Goal: Communication & Community: Participate in discussion

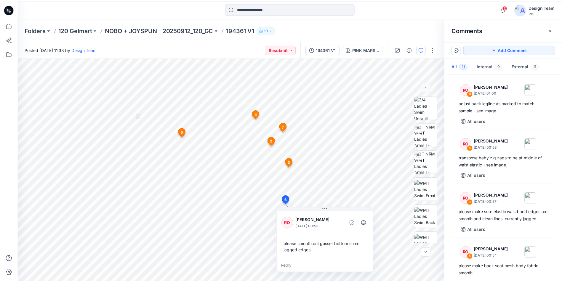
scroll to position [237, 0]
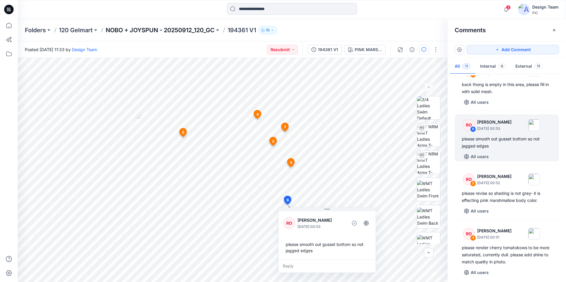
click at [131, 29] on p "NOBO + JOYSPUN - 20250912_120_GC" at bounding box center [160, 30] width 109 height 8
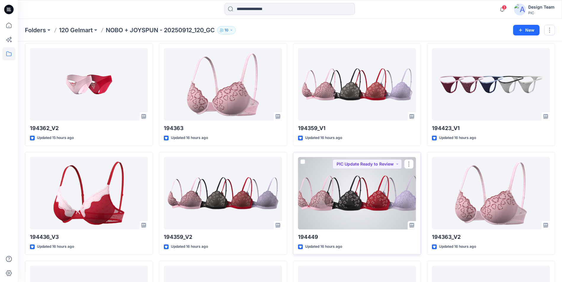
scroll to position [607, 0]
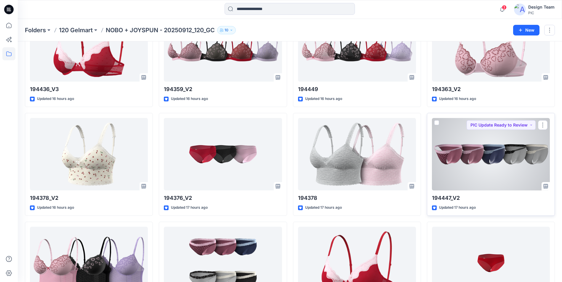
click at [450, 153] on div at bounding box center [491, 154] width 118 height 73
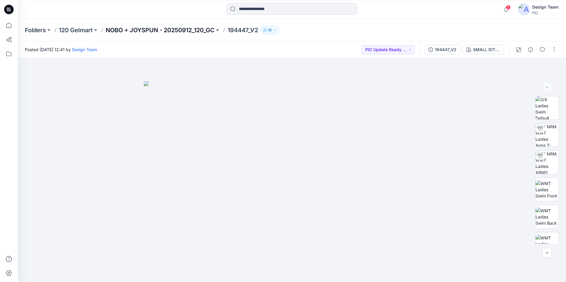
click at [187, 26] on p "NOBO + JOYSPUN - 20250912_120_GC" at bounding box center [160, 30] width 109 height 8
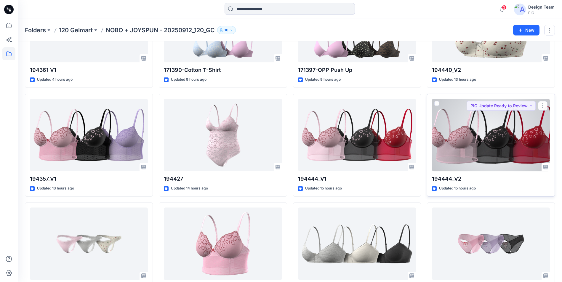
scroll to position [207, 0]
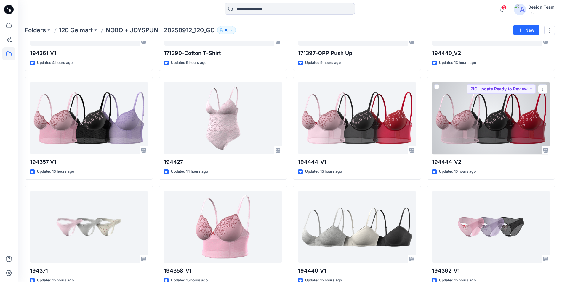
drag, startPoint x: 474, startPoint y: 123, endPoint x: 464, endPoint y: 124, distance: 10.4
click at [474, 123] on div at bounding box center [491, 118] width 118 height 73
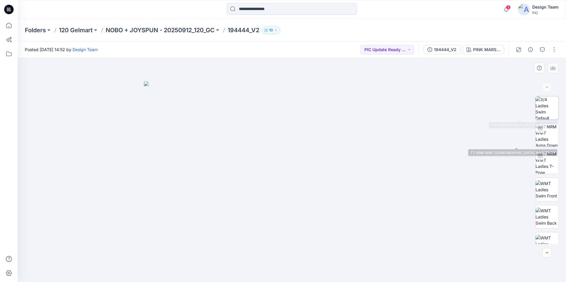
click at [546, 113] on img at bounding box center [547, 108] width 23 height 23
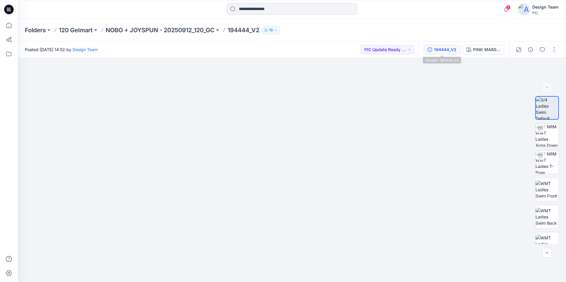
click at [455, 48] on div "194444_V2" at bounding box center [445, 49] width 23 height 7
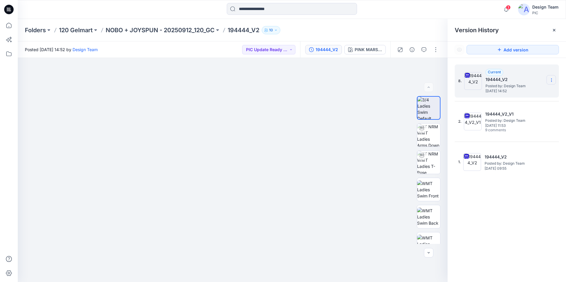
click at [550, 80] on icon at bounding box center [551, 80] width 5 height 5
click at [532, 93] on span "Download Source BW File" at bounding box center [522, 91] width 50 height 7
click at [180, 32] on p "NOBO + JOYSPUN - 20250912_120_GC" at bounding box center [160, 30] width 109 height 8
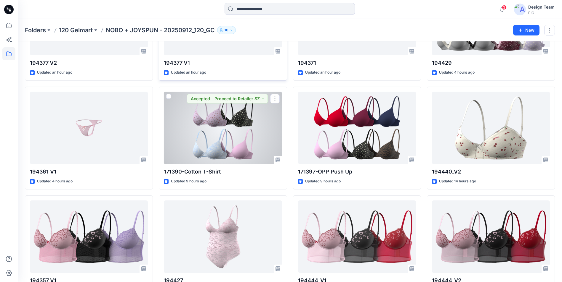
scroll to position [89, 0]
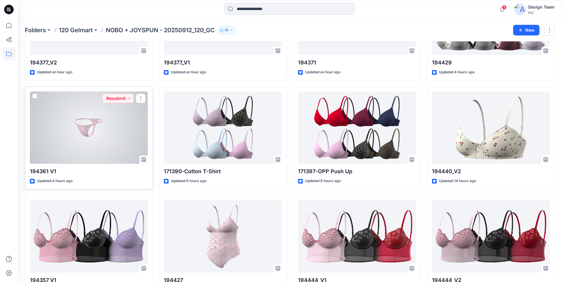
click at [122, 152] on div at bounding box center [89, 127] width 118 height 73
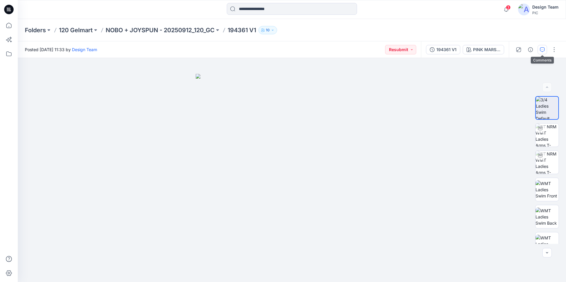
click at [543, 48] on icon "button" at bounding box center [542, 49] width 5 height 5
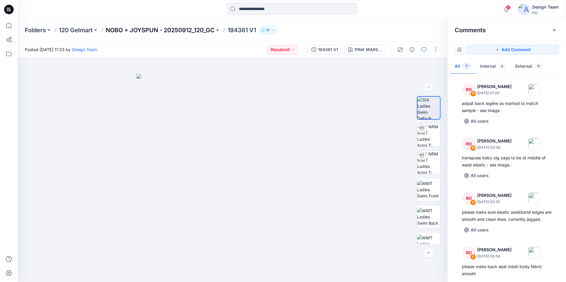
click at [162, 30] on p "NOBO + JOYSPUN - 20250912_120_GC" at bounding box center [160, 30] width 109 height 8
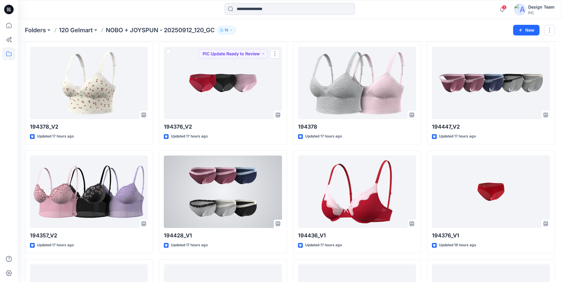
scroll to position [697, 0]
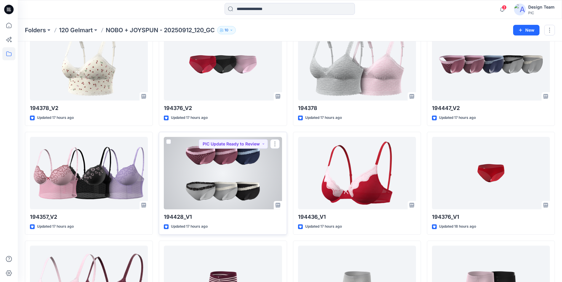
click at [231, 191] on div at bounding box center [223, 173] width 118 height 73
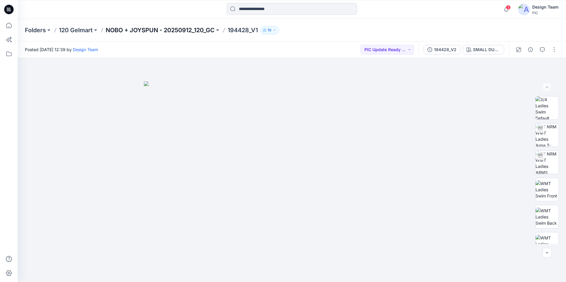
click at [146, 31] on p "NOBO + JOYSPUN - 20250912_120_GC" at bounding box center [160, 30] width 109 height 8
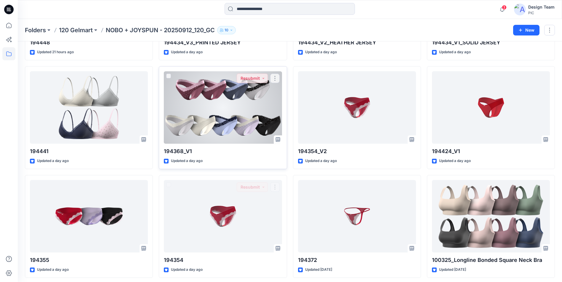
scroll to position [965, 0]
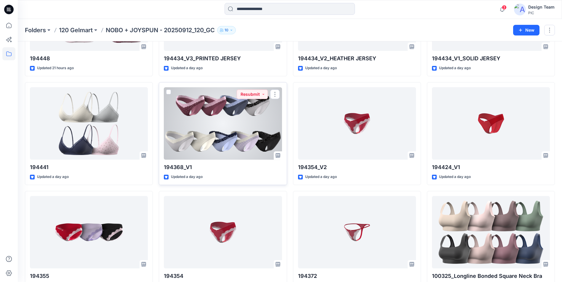
click at [240, 142] on div at bounding box center [223, 123] width 118 height 73
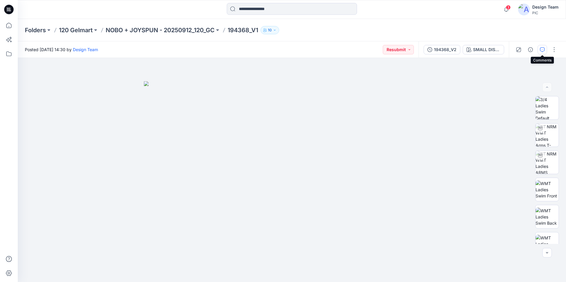
click at [545, 49] on icon "button" at bounding box center [542, 49] width 5 height 5
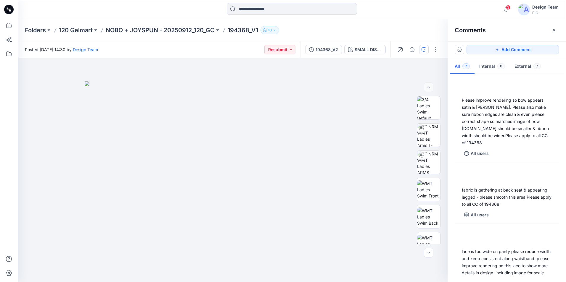
scroll to position [235, 0]
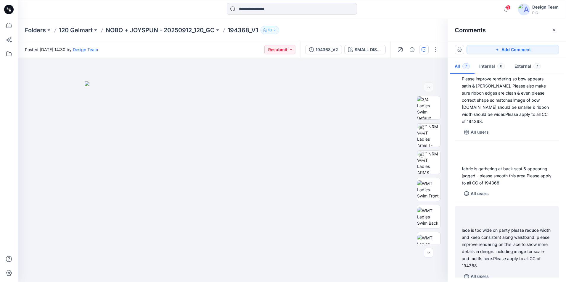
click at [510, 218] on div "lace is too wide on panty please reduce width and keep consistent along waistba…" at bounding box center [507, 244] width 104 height 76
click at [509, 219] on div "RO 1 [PERSON_NAME] [DATE] 01:10 lace is too wide on panty please reduce width a…" at bounding box center [507, 244] width 104 height 76
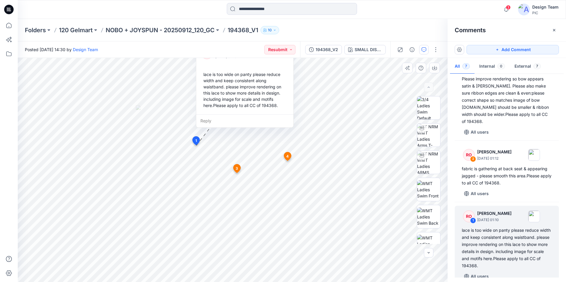
click at [208, 118] on div "Reply" at bounding box center [244, 121] width 97 height 13
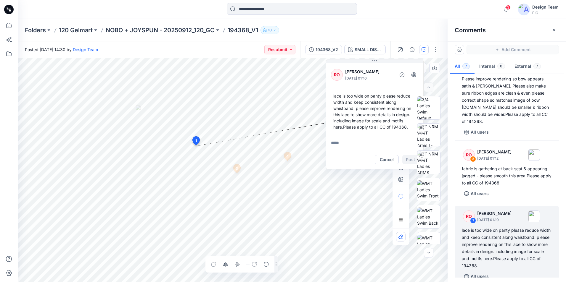
drag, startPoint x: 201, startPoint y: 65, endPoint x: 331, endPoint y: 79, distance: 130.8
click at [331, 79] on div "RO [PERSON_NAME] [DATE] 01:10 lace is too wide on panty please reduce width and…" at bounding box center [374, 99] width 97 height 74
click at [383, 161] on button "Cancel" at bounding box center [387, 159] width 24 height 9
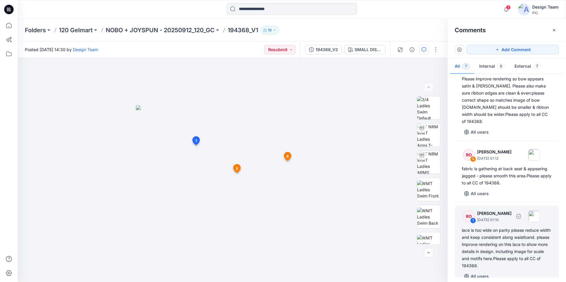
click at [492, 249] on div "lace is too wide on panty please reduce width and keep consistent along waistba…" at bounding box center [507, 248] width 90 height 43
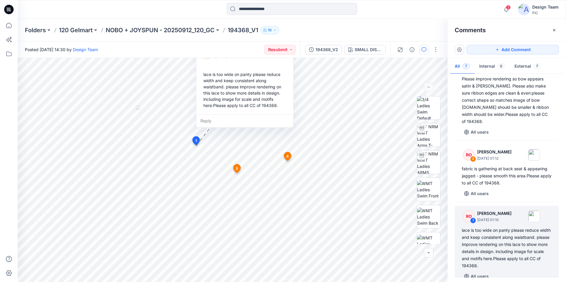
click at [209, 119] on div "Reply" at bounding box center [244, 121] width 97 height 13
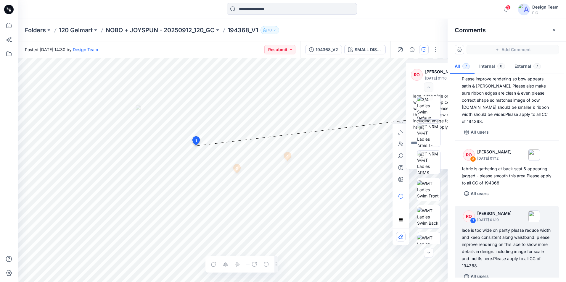
drag, startPoint x: 212, startPoint y: 65, endPoint x: 422, endPoint y: 75, distance: 210.2
click at [422, 75] on div "RO [PERSON_NAME] [DATE] 01:10 lace is too wide on panty please reduce width and…" at bounding box center [454, 99] width 97 height 74
click at [370, 282] on html "3 Notifications RO [PERSON_NAME] commented on 194441_V2 View Style 4 hours ago …" at bounding box center [283, 141] width 566 height 282
click at [232, 137] on div "8 1 RO [PERSON_NAME] [DATE] 01:10 lace is too wide on panty please reduce width…" at bounding box center [233, 170] width 430 height 224
click at [197, 130] on div "8 1 RO [PERSON_NAME] [DATE] 01:10 lace is too wide on panty please reduce width…" at bounding box center [233, 170] width 430 height 224
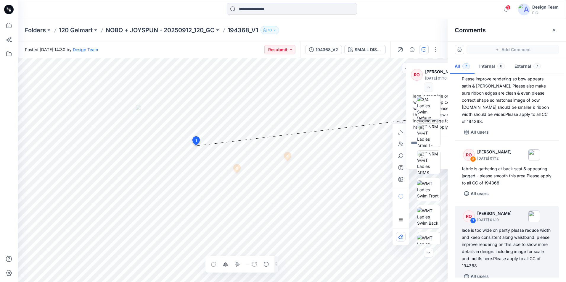
click at [195, 141] on span "1" at bounding box center [195, 140] width 1 height 5
click at [202, 98] on div "8 1 RO [PERSON_NAME] [DATE] 01:10 lace is too wide on panty please reduce width…" at bounding box center [233, 170] width 430 height 224
click at [203, 94] on div "8 1 RO [PERSON_NAME] [DATE] 01:10 lace is too wide on panty please reduce width…" at bounding box center [233, 170] width 430 height 224
click at [197, 104] on div "8 1 RO [PERSON_NAME] [DATE] 01:10 lace is too wide on panty please reduce width…" at bounding box center [233, 170] width 430 height 224
click at [197, 111] on div "8 1 RO [PERSON_NAME] [DATE] 01:10 lace is too wide on panty please reduce width…" at bounding box center [233, 170] width 430 height 224
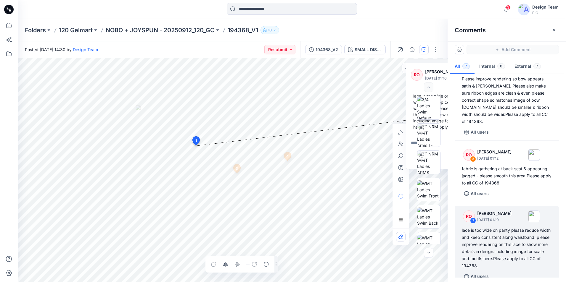
click at [204, 92] on div "8 1 RO [PERSON_NAME] [DATE] 01:10 lace is too wide on panty please reduce width…" at bounding box center [233, 170] width 430 height 224
click at [165, 131] on div "8 1 RO [PERSON_NAME] [DATE] 01:10 lace is too wide on panty please reduce width…" at bounding box center [233, 170] width 430 height 224
click at [460, 48] on button "button" at bounding box center [459, 49] width 9 height 9
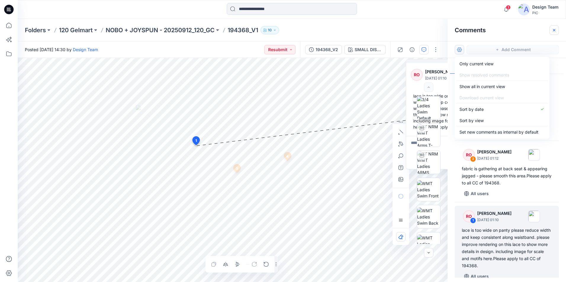
click at [553, 30] on icon "button" at bounding box center [554, 30] width 5 height 5
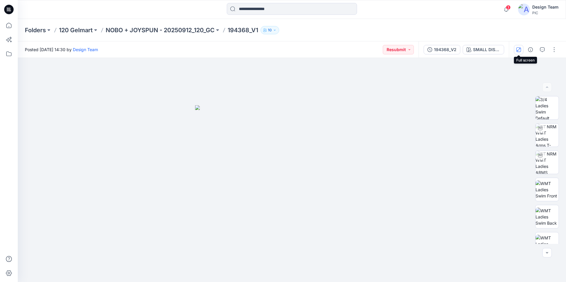
click at [517, 48] on icon "button" at bounding box center [518, 49] width 5 height 5
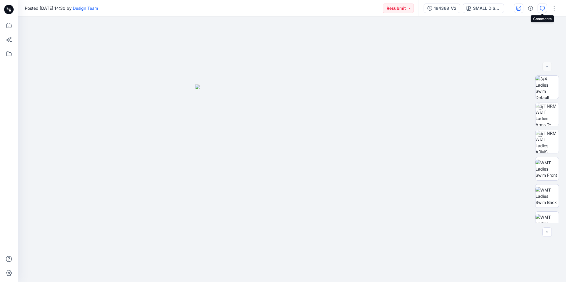
click at [540, 6] on icon "button" at bounding box center [542, 8] width 5 height 5
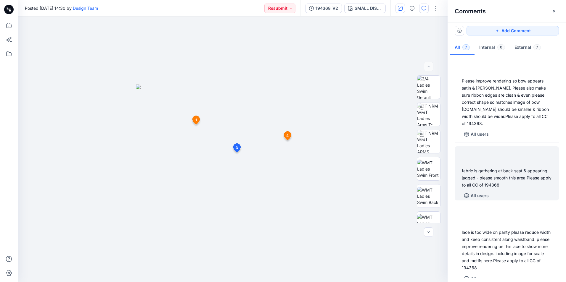
scroll to position [216, 0]
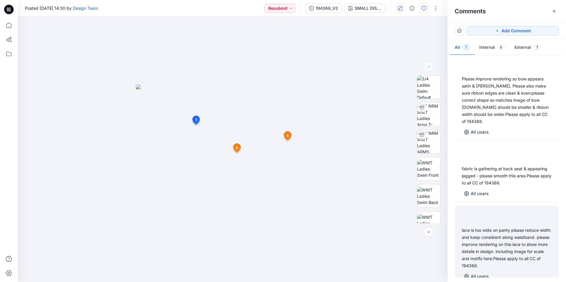
click at [554, 258] on div "lace is too wide on panty please reduce width and keep consistent along waistba…" at bounding box center [507, 244] width 104 height 76
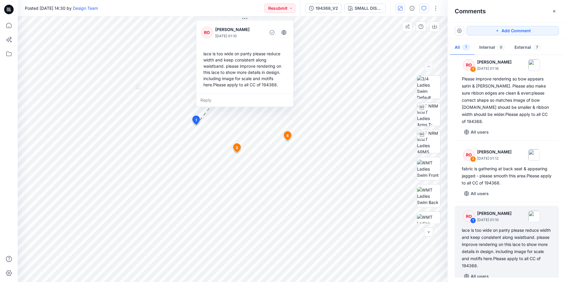
click at [202, 100] on div "Reply" at bounding box center [244, 100] width 97 height 13
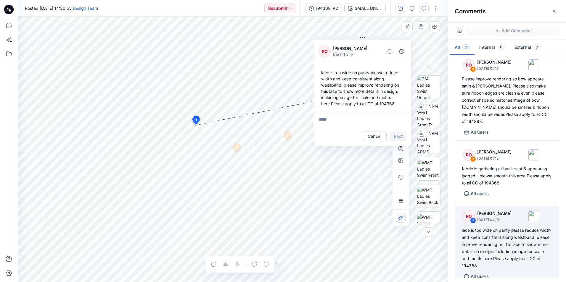
drag, startPoint x: 232, startPoint y: 23, endPoint x: 350, endPoint y: 42, distance: 119.4
click at [350, 42] on div "RO [PERSON_NAME] [DATE] 01:10 lace is too wide on panty please reduce width and…" at bounding box center [362, 75] width 97 height 74
click at [433, 28] on icon "button" at bounding box center [434, 26] width 5 height 5
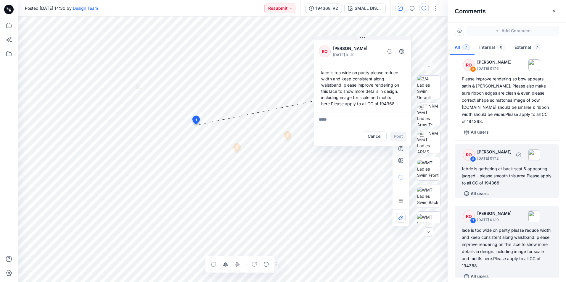
scroll to position [157, 0]
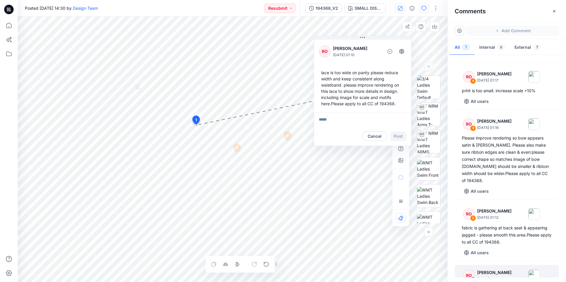
click at [236, 114] on div "8 1 RO [PERSON_NAME] [DATE] 01:10 lace is too wide on panty please reduce width…" at bounding box center [233, 150] width 430 height 266
click at [222, 84] on div "8 1 RO [PERSON_NAME] [DATE] 01:10 lace is too wide on panty please reduce width…" at bounding box center [233, 150] width 430 height 266
click at [222, 94] on div "8 1 RO [PERSON_NAME] [DATE] 01:10 lace is too wide on panty please reduce width…" at bounding box center [233, 150] width 430 height 266
click at [433, 26] on icon "button" at bounding box center [434, 26] width 5 height 5
click at [296, 282] on html "3 Notifications RO [PERSON_NAME] commented on 194441_V2 View Style 4 hours ago …" at bounding box center [283, 141] width 566 height 282
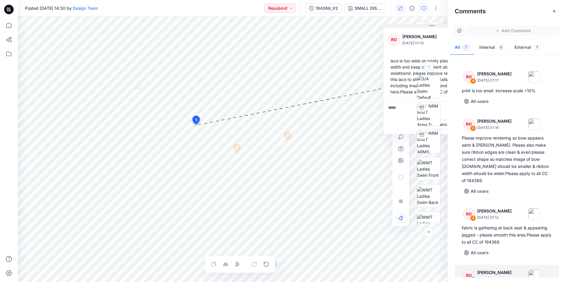
drag, startPoint x: 337, startPoint y: 39, endPoint x: 406, endPoint y: 27, distance: 70.3
click at [406, 27] on button at bounding box center [431, 26] width 97 height 4
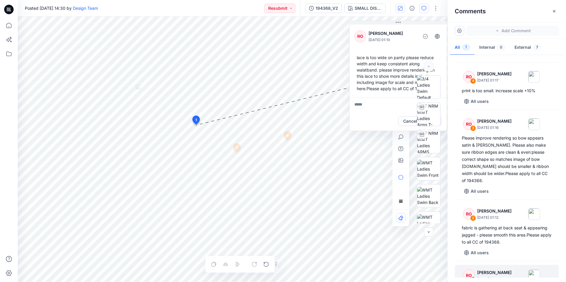
drag, startPoint x: 400, startPoint y: 28, endPoint x: 366, endPoint y: 25, distance: 33.9
click at [366, 25] on div "RO [PERSON_NAME] [DATE] 01:10 lace is too wide on panty please reduce width and…" at bounding box center [398, 60] width 97 height 74
click at [462, 32] on button "button" at bounding box center [459, 30] width 9 height 9
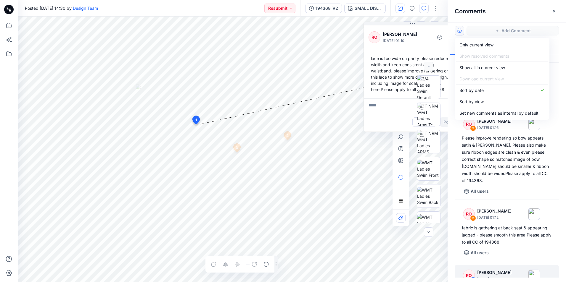
drag, startPoint x: 356, startPoint y: 50, endPoint x: 370, endPoint y: 51, distance: 14.2
click at [370, 51] on div "RO [PERSON_NAME] [DATE] 01:10 lace is too wide on panty please reduce width and…" at bounding box center [412, 61] width 97 height 74
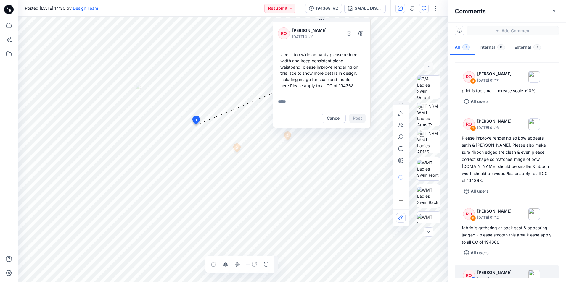
drag, startPoint x: 398, startPoint y: 125, endPoint x: 338, endPoint y: 87, distance: 70.9
click at [309, 85] on div "RO [PERSON_NAME] [DATE] 01:10 lace is too wide on panty please reduce width and…" at bounding box center [322, 73] width 98 height 110
drag, startPoint x: 401, startPoint y: 102, endPoint x: 398, endPoint y: 98, distance: 4.9
click at [398, 98] on icon "button" at bounding box center [397, 100] width 5 height 4
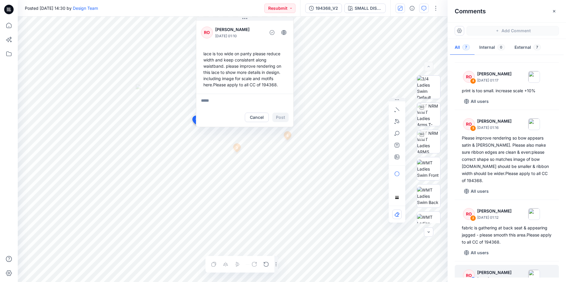
click at [396, 100] on icon "button" at bounding box center [397, 100] width 5 height 4
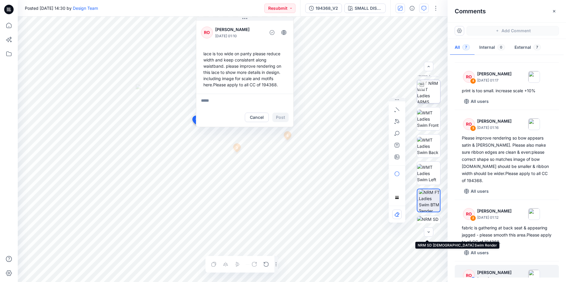
scroll to position [0, 0]
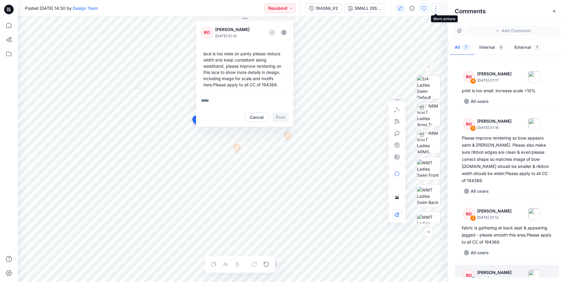
click at [437, 10] on button "button" at bounding box center [435, 8] width 9 height 9
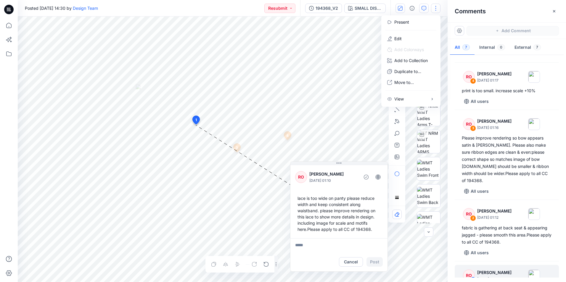
drag, startPoint x: 262, startPoint y: 19, endPoint x: 388, endPoint y: 163, distance: 190.5
click at [382, 165] on button at bounding box center [338, 164] width 97 height 4
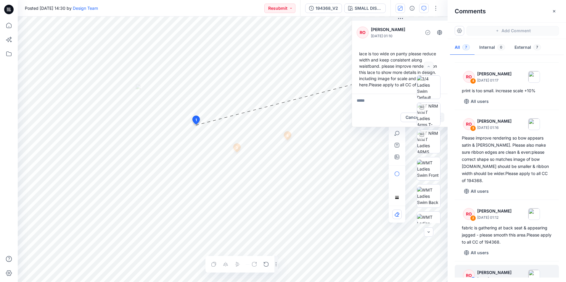
drag, startPoint x: 347, startPoint y: 168, endPoint x: 383, endPoint y: 23, distance: 150.2
click at [383, 23] on div "RO [PERSON_NAME] [DATE] 01:10 lace is too wide on panty please reduce width and…" at bounding box center [400, 57] width 97 height 74
click at [435, 9] on button "button" at bounding box center [435, 8] width 9 height 9
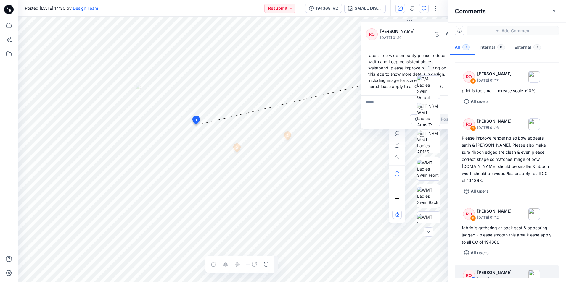
drag, startPoint x: 354, startPoint y: 21, endPoint x: 363, endPoint y: 23, distance: 9.3
click at [363, 23] on div "RO [PERSON_NAME] [DATE] 01:10 lace is too wide on panty please reduce width and…" at bounding box center [409, 58] width 97 height 74
click at [555, 12] on icon "button" at bounding box center [554, 11] width 5 height 5
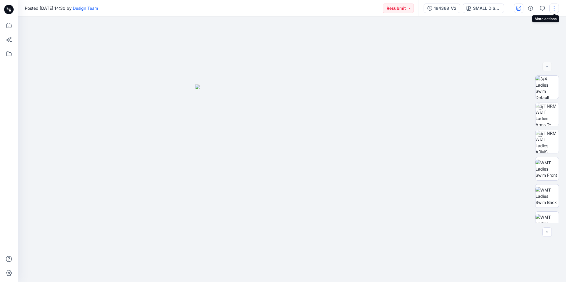
click at [553, 9] on button "button" at bounding box center [554, 8] width 9 height 9
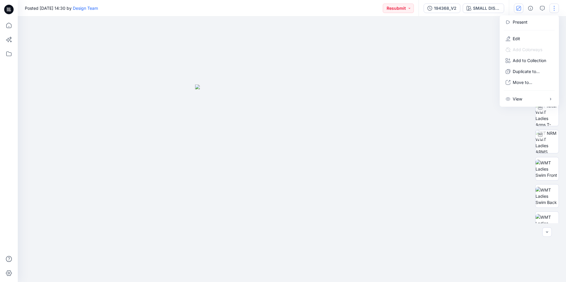
click at [460, 43] on div at bounding box center [292, 150] width 548 height 266
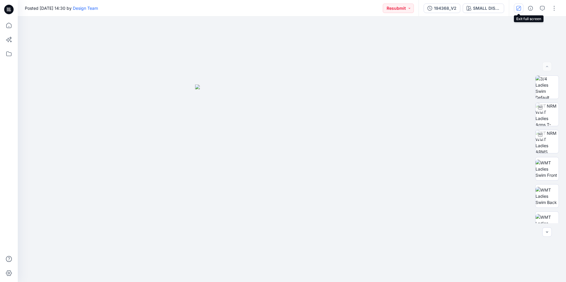
drag, startPoint x: 521, startPoint y: 7, endPoint x: 519, endPoint y: 10, distance: 3.6
click at [521, 7] on button "button" at bounding box center [518, 8] width 9 height 9
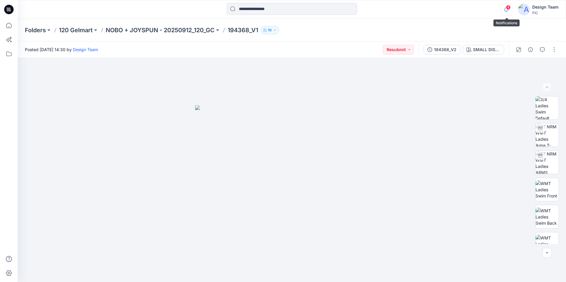
click at [503, 9] on icon "button" at bounding box center [506, 10] width 11 height 12
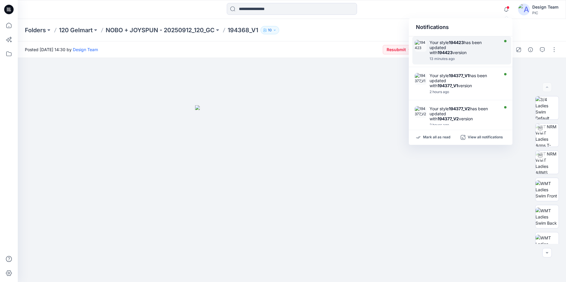
click at [476, 59] on div "13 minutes ago" at bounding box center [464, 59] width 68 height 4
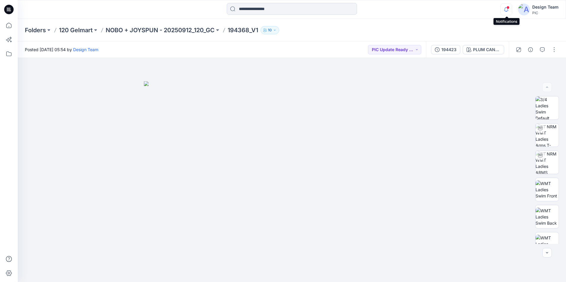
click at [504, 11] on icon "button" at bounding box center [506, 10] width 11 height 12
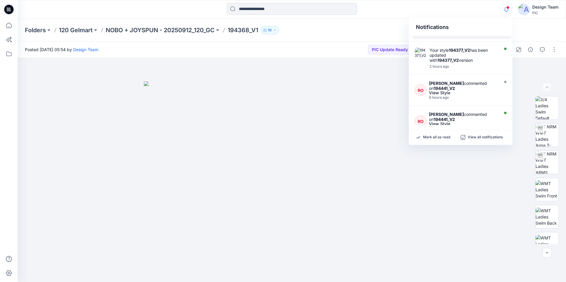
scroll to position [59, 0]
click at [470, 86] on div "[PERSON_NAME] commented on 194441_V2" at bounding box center [463, 85] width 69 height 10
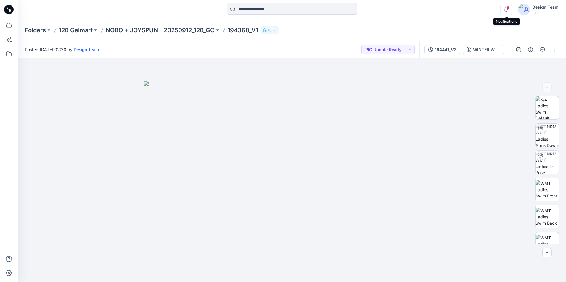
click at [504, 10] on icon "button" at bounding box center [506, 10] width 11 height 12
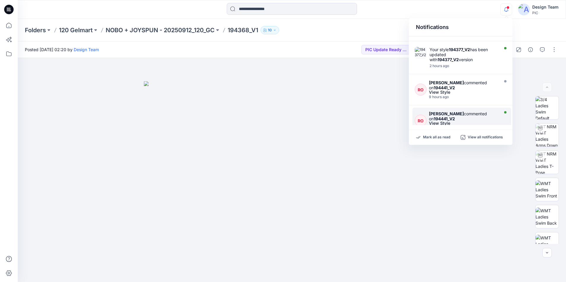
click at [475, 115] on div "[PERSON_NAME] commented on 194441_V2" at bounding box center [463, 116] width 69 height 10
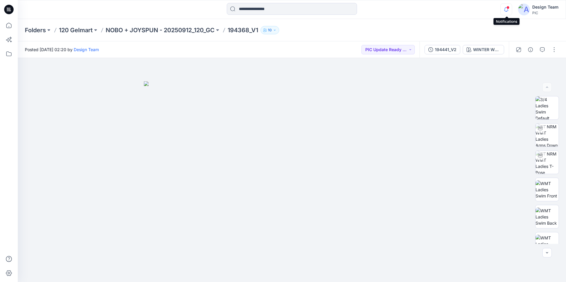
drag, startPoint x: 507, startPoint y: 9, endPoint x: 504, endPoint y: 14, distance: 5.4
click at [506, 9] on icon "button" at bounding box center [506, 10] width 11 height 12
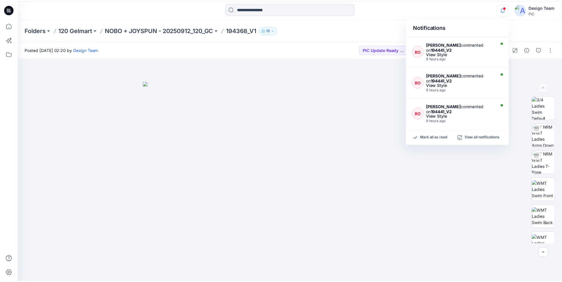
scroll to position [197, 0]
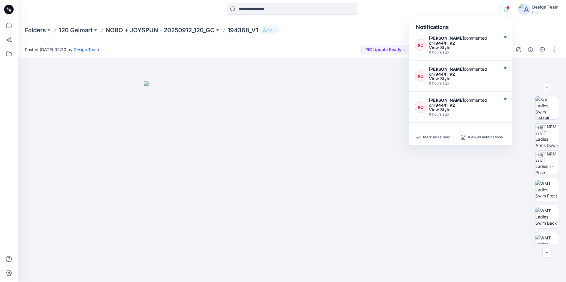
click at [356, 23] on div "Folders 120 Gelmart NOBO + JOYSPUN - 20250912_120_GC 194368_V1 10" at bounding box center [292, 30] width 548 height 23
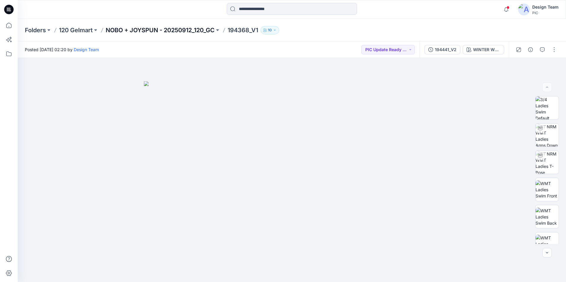
click at [132, 31] on p "NOBO + JOYSPUN - 20250912_120_GC" at bounding box center [160, 30] width 109 height 8
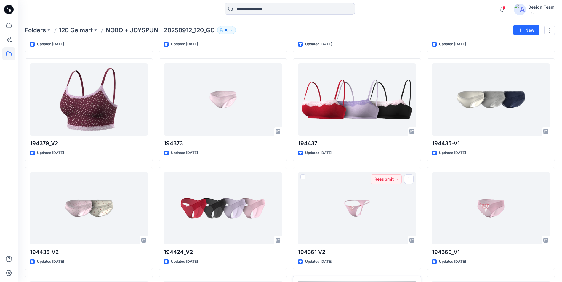
scroll to position [1470, 0]
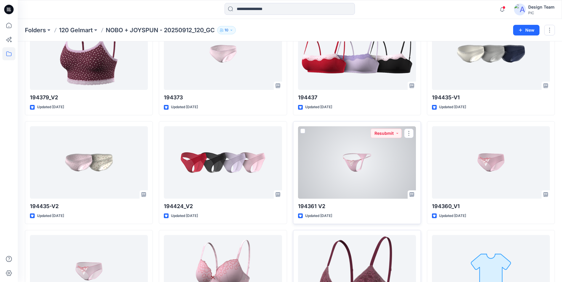
click at [343, 184] on div at bounding box center [357, 162] width 118 height 73
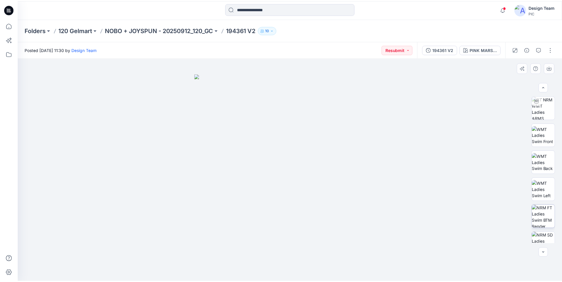
scroll to position [64, 0]
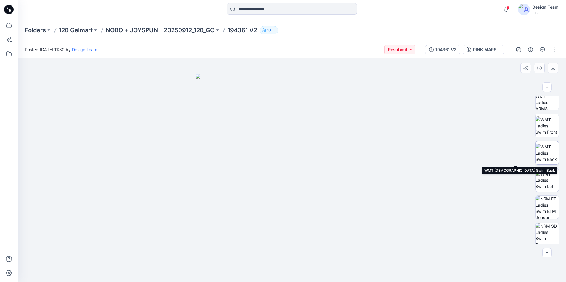
click at [547, 160] on img at bounding box center [547, 153] width 23 height 19
click at [543, 49] on icon "button" at bounding box center [542, 49] width 5 height 5
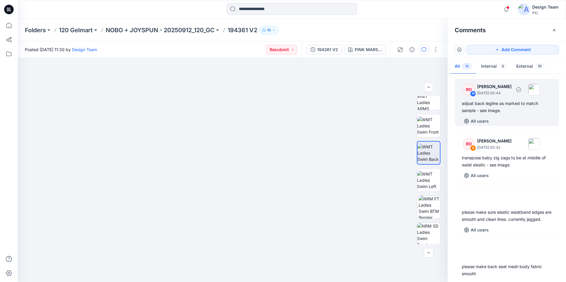
click at [509, 116] on div "RO 10 [PERSON_NAME] [DATE] 00:44 adjust back legline as marked to match sample …" at bounding box center [507, 102] width 104 height 47
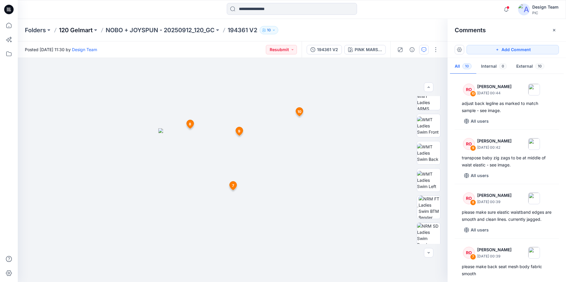
click at [79, 28] on p "120 Gelmart" at bounding box center [76, 30] width 34 height 8
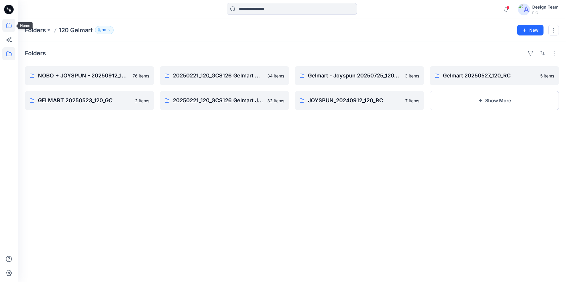
click at [10, 27] on icon at bounding box center [8, 25] width 13 height 13
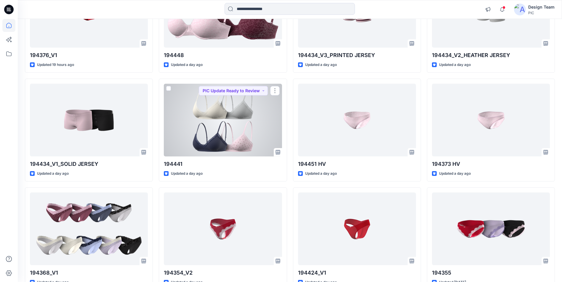
scroll to position [1130, 0]
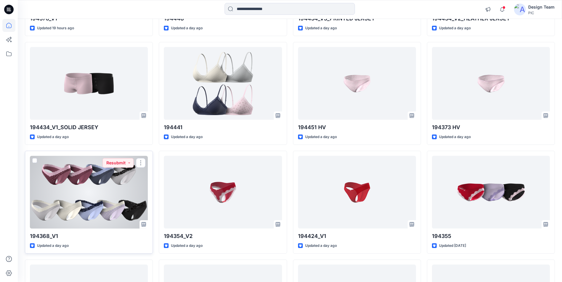
click at [114, 201] on div at bounding box center [89, 192] width 118 height 73
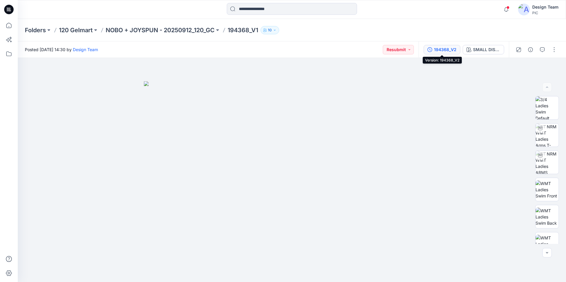
click at [454, 51] on div "194368_V2" at bounding box center [445, 49] width 23 height 7
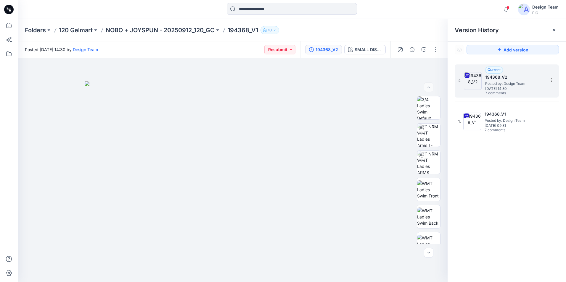
click at [509, 84] on span "Posted by: Design Team" at bounding box center [514, 84] width 59 height 6
click at [427, 49] on button "button" at bounding box center [423, 49] width 9 height 9
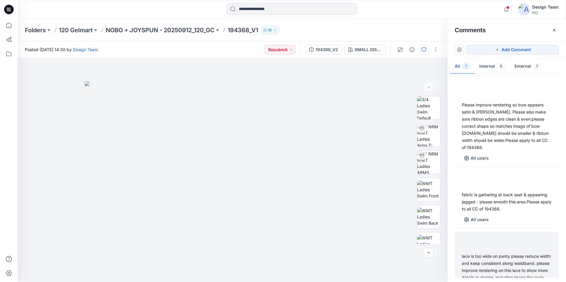
scroll to position [235, 0]
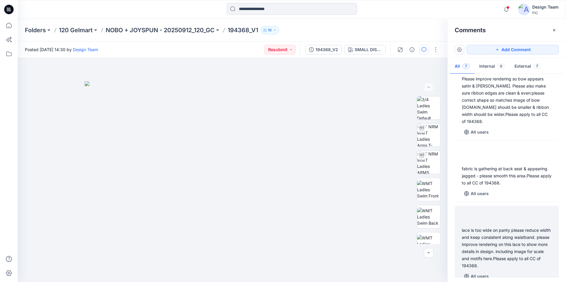
click at [507, 216] on div at bounding box center [506, 216] width 97 height 16
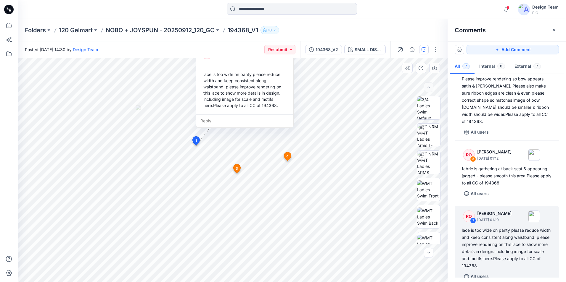
click at [208, 121] on div "Reply" at bounding box center [244, 121] width 97 height 13
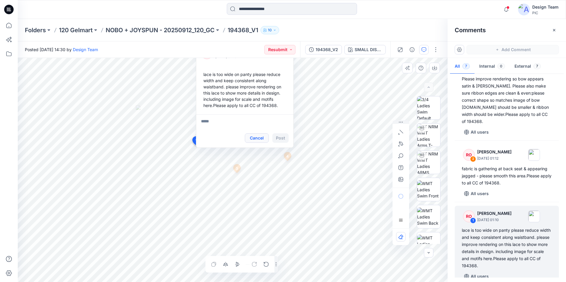
click at [265, 136] on button "Cancel" at bounding box center [257, 138] width 24 height 9
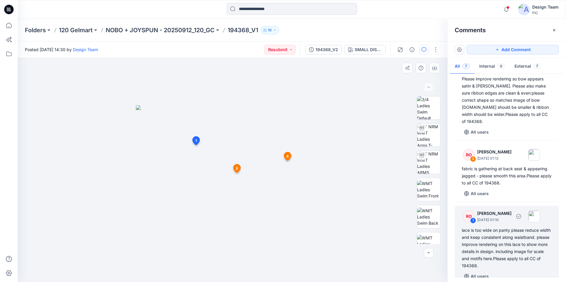
click at [478, 237] on div "lace is too wide on panty please reduce width and keep consistent along waistba…" at bounding box center [507, 248] width 90 height 43
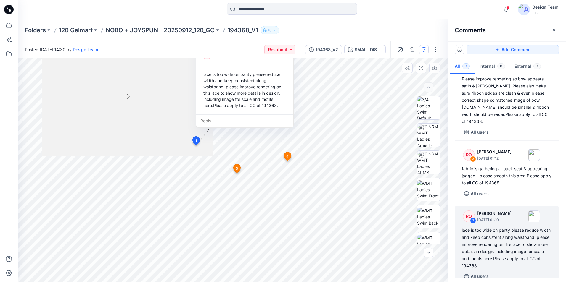
click at [206, 121] on div "Reply" at bounding box center [244, 121] width 97 height 13
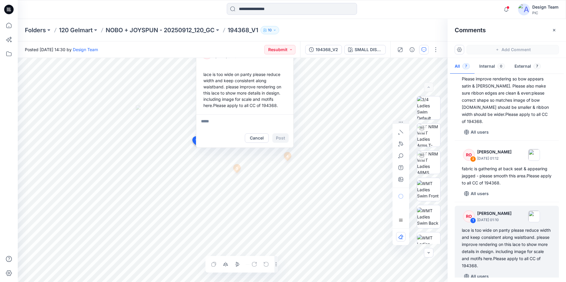
click at [184, 282] on html "Notifications Your style 194423 has been updated with 194423 version 13 minutes…" at bounding box center [283, 141] width 566 height 282
click at [287, 78] on div "8 1 RO [PERSON_NAME] [DATE] 01:10 lace is too wide on panty please reduce width…" at bounding box center [233, 170] width 430 height 224
